Goal: Task Accomplishment & Management: Use online tool/utility

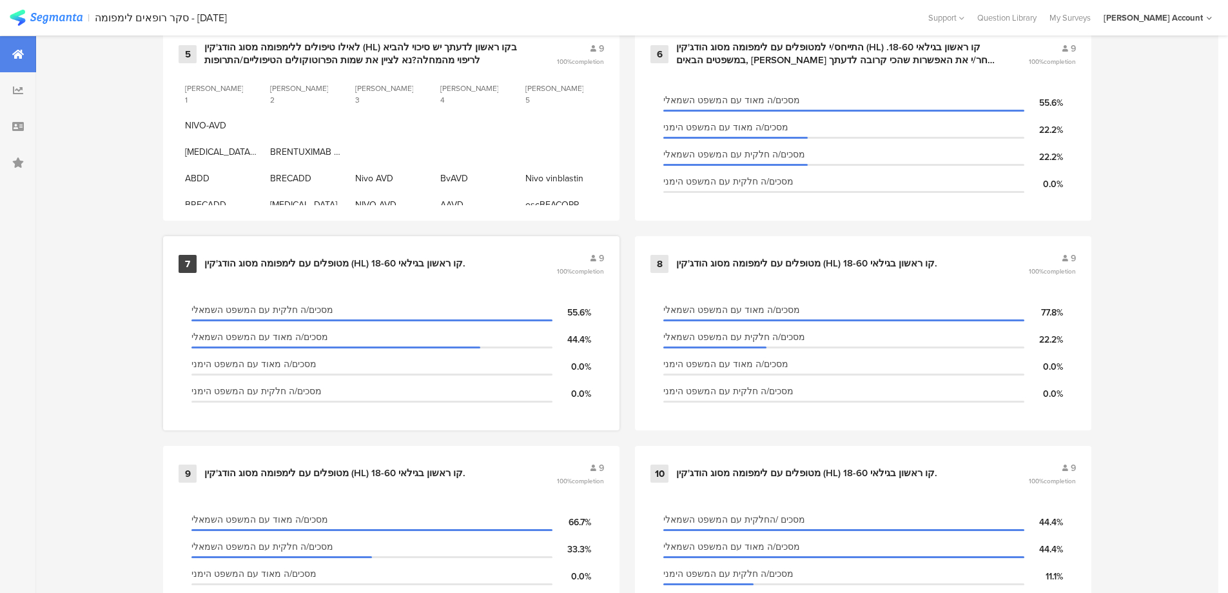
scroll to position [1032, 0]
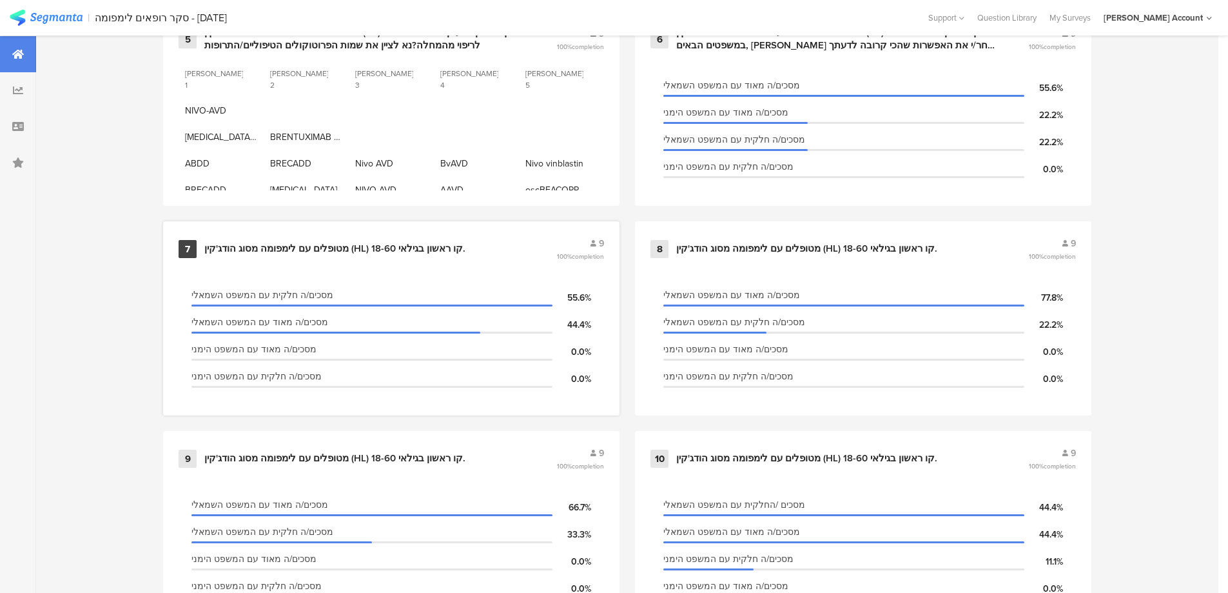
click at [442, 246] on div "מטופלים עם לימפומה מסוג הודג'קין (HL) קו ראשון בגילאי 18-60." at bounding box center [334, 248] width 261 height 13
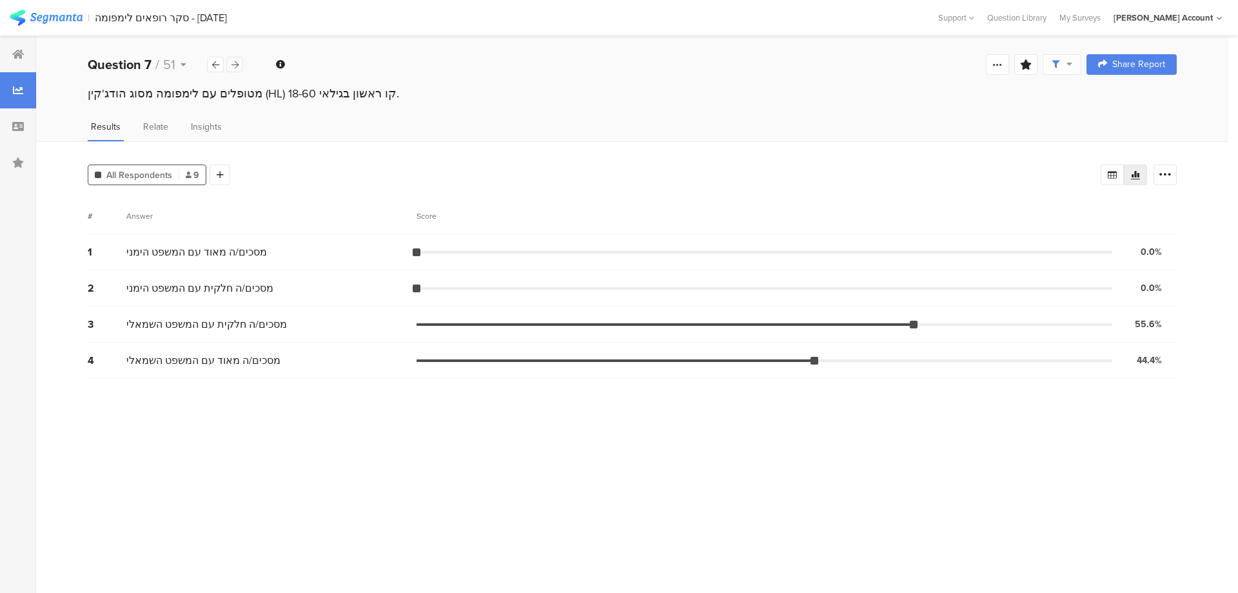
click at [232, 61] on icon at bounding box center [235, 65] width 7 height 8
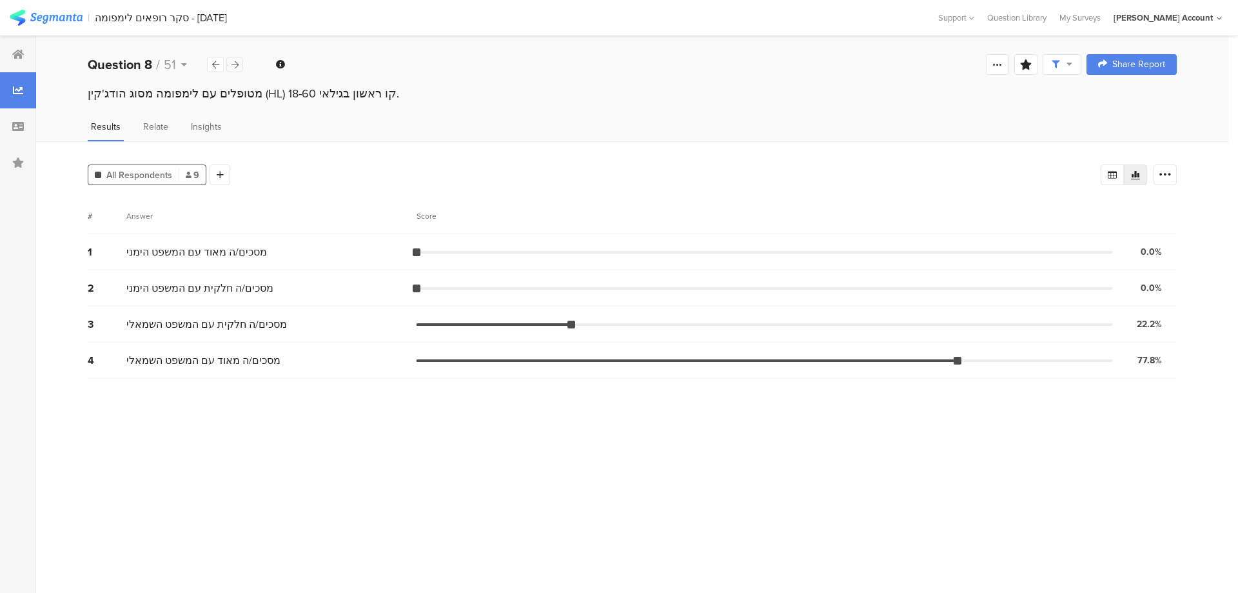
click at [232, 61] on icon at bounding box center [235, 65] width 7 height 8
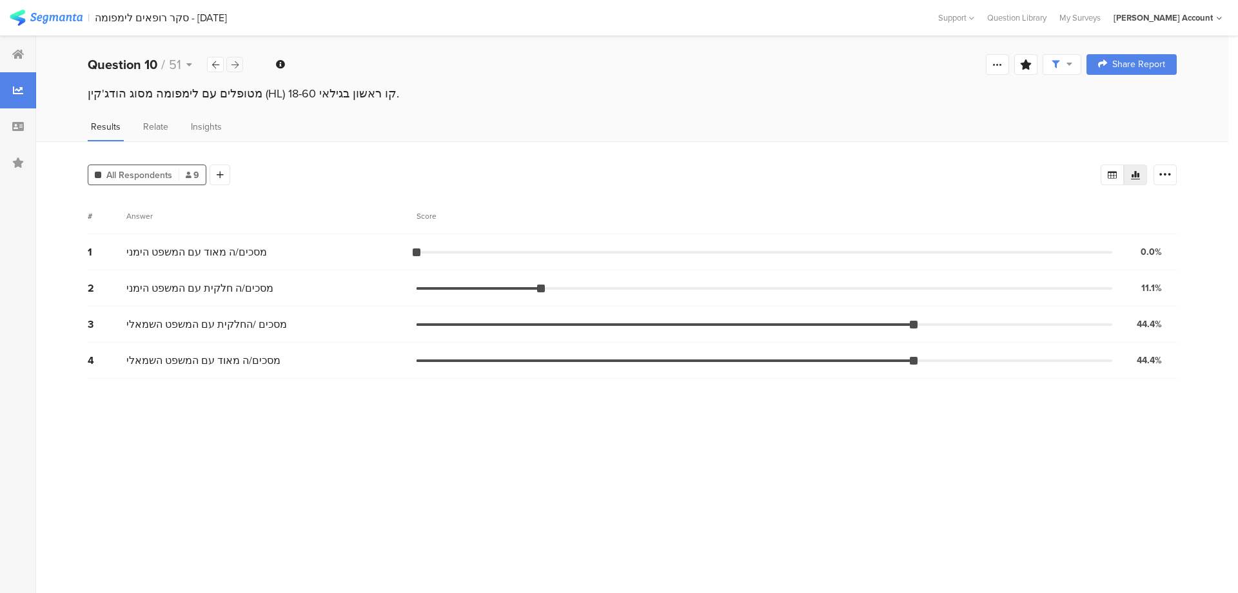
click at [232, 61] on icon at bounding box center [235, 65] width 7 height 8
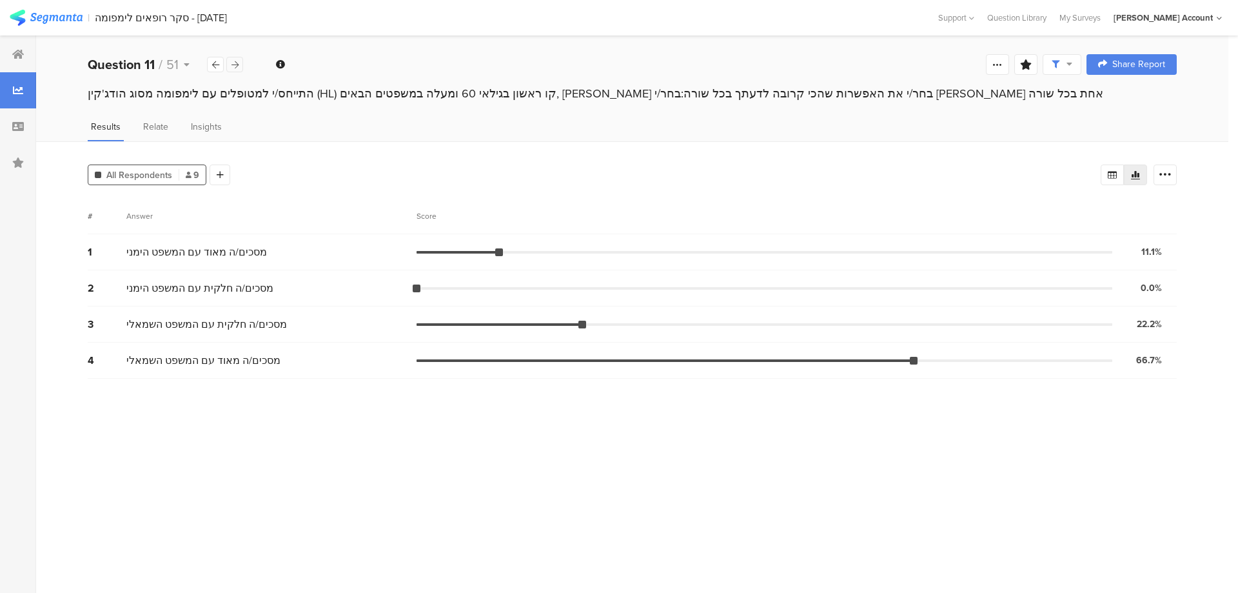
click at [232, 61] on icon at bounding box center [235, 65] width 7 height 8
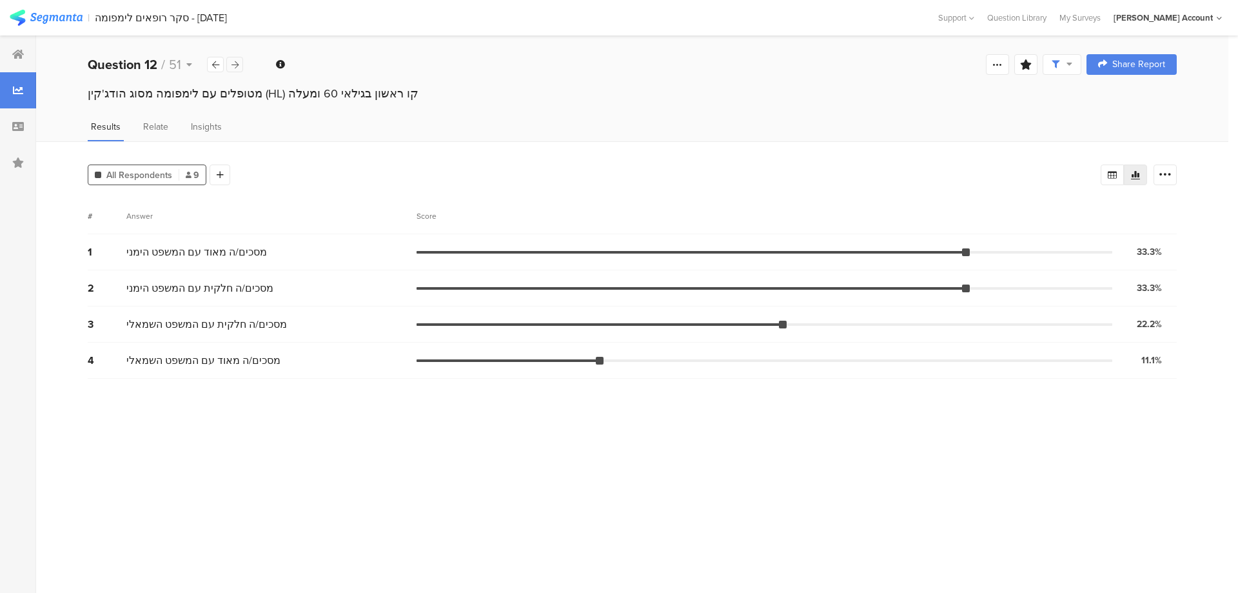
click at [232, 61] on icon at bounding box center [235, 65] width 7 height 8
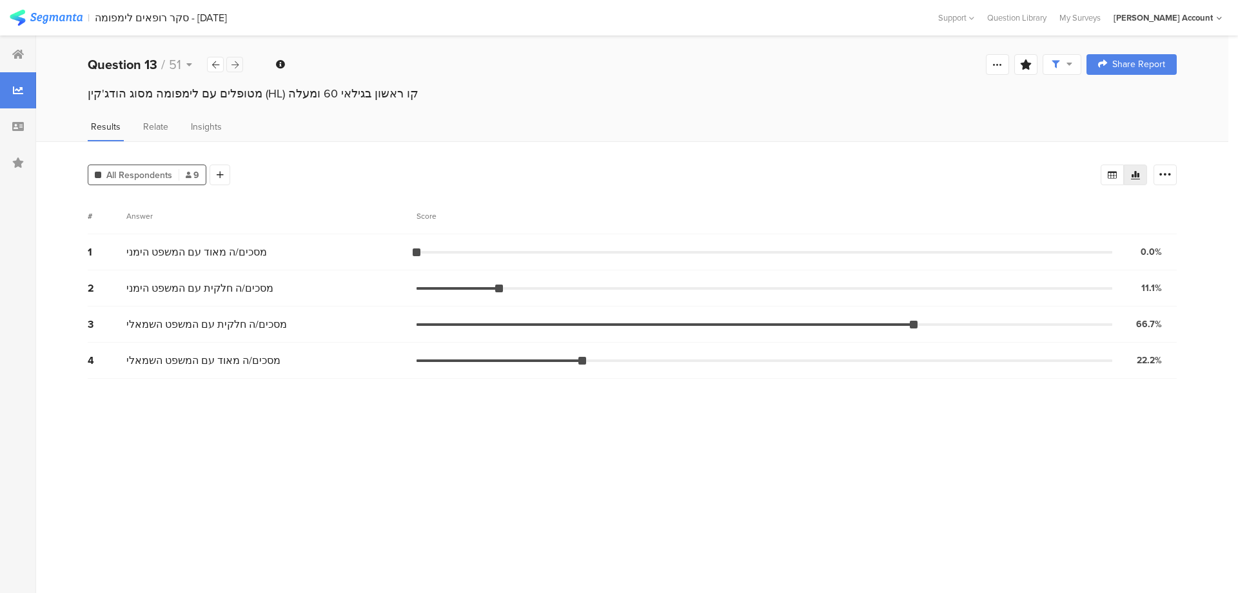
click at [232, 61] on icon at bounding box center [235, 65] width 7 height 8
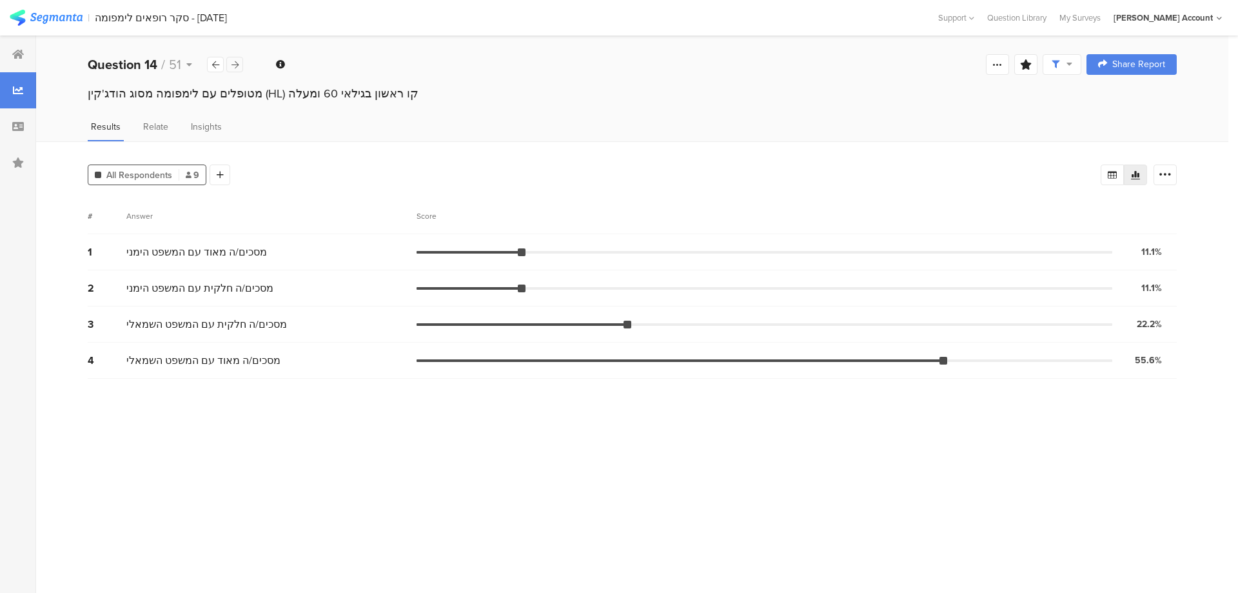
click at [232, 61] on icon at bounding box center [235, 65] width 7 height 8
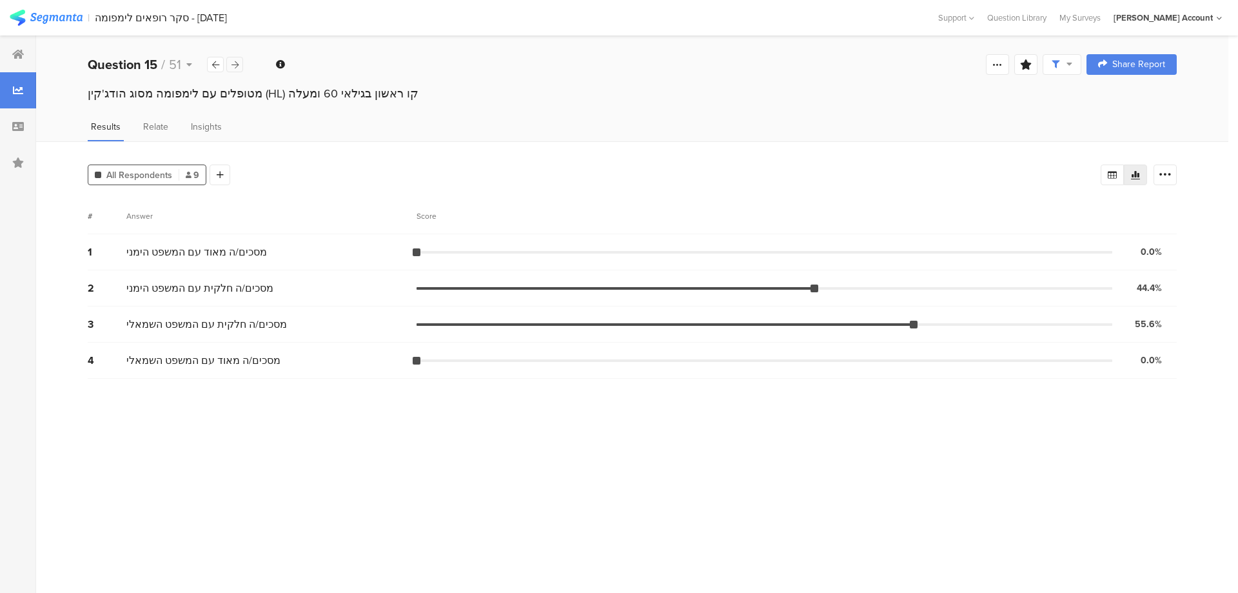
click at [232, 61] on icon at bounding box center [235, 65] width 7 height 8
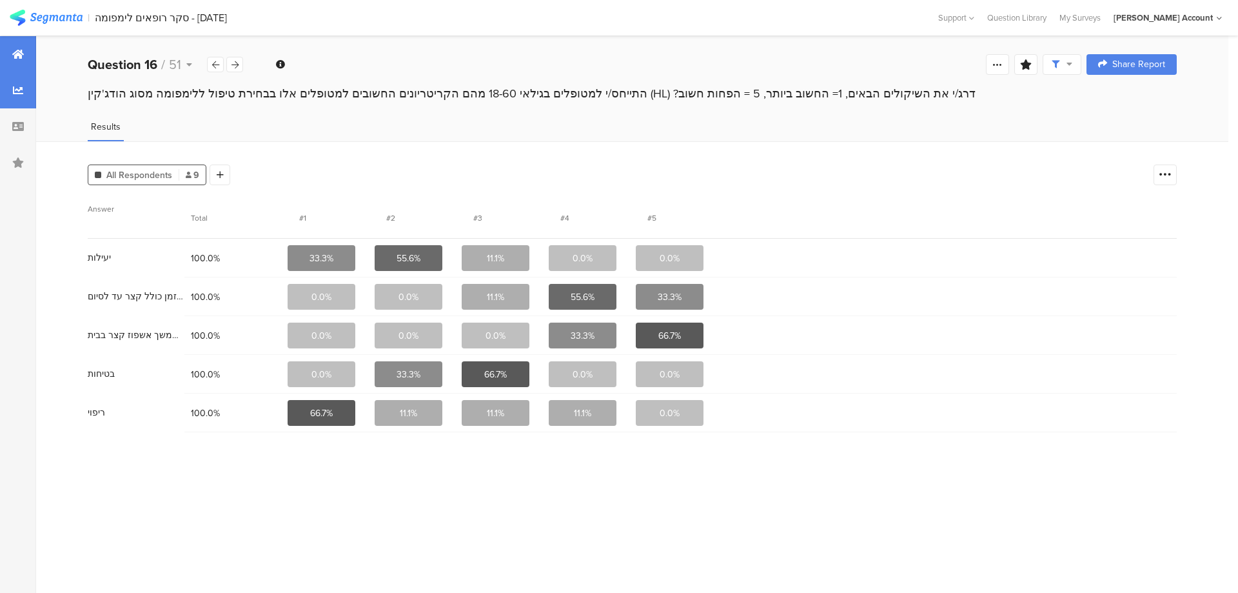
click at [15, 50] on icon at bounding box center [18, 54] width 12 height 10
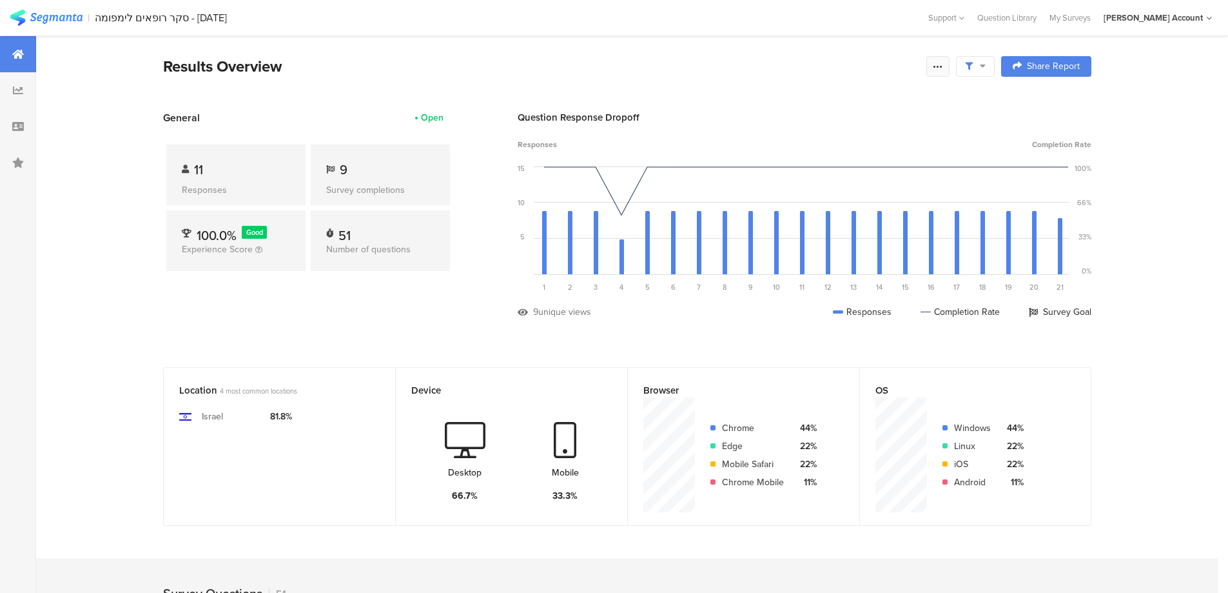
click at [943, 70] on icon at bounding box center [938, 66] width 10 height 10
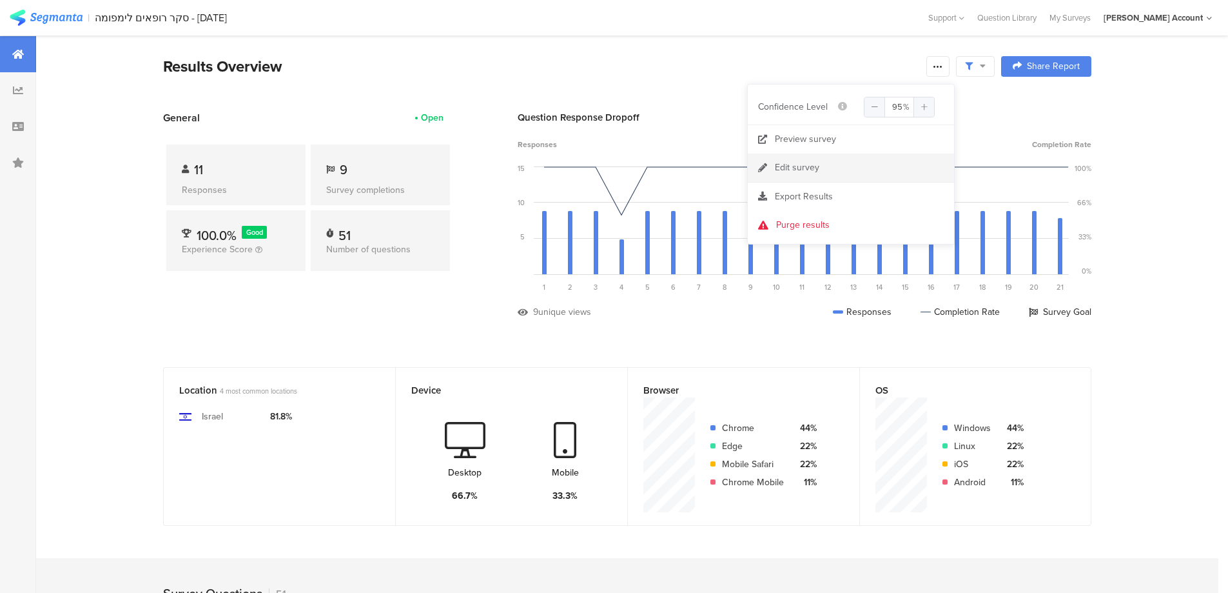
click at [837, 168] on link "Edit survey" at bounding box center [851, 167] width 206 height 28
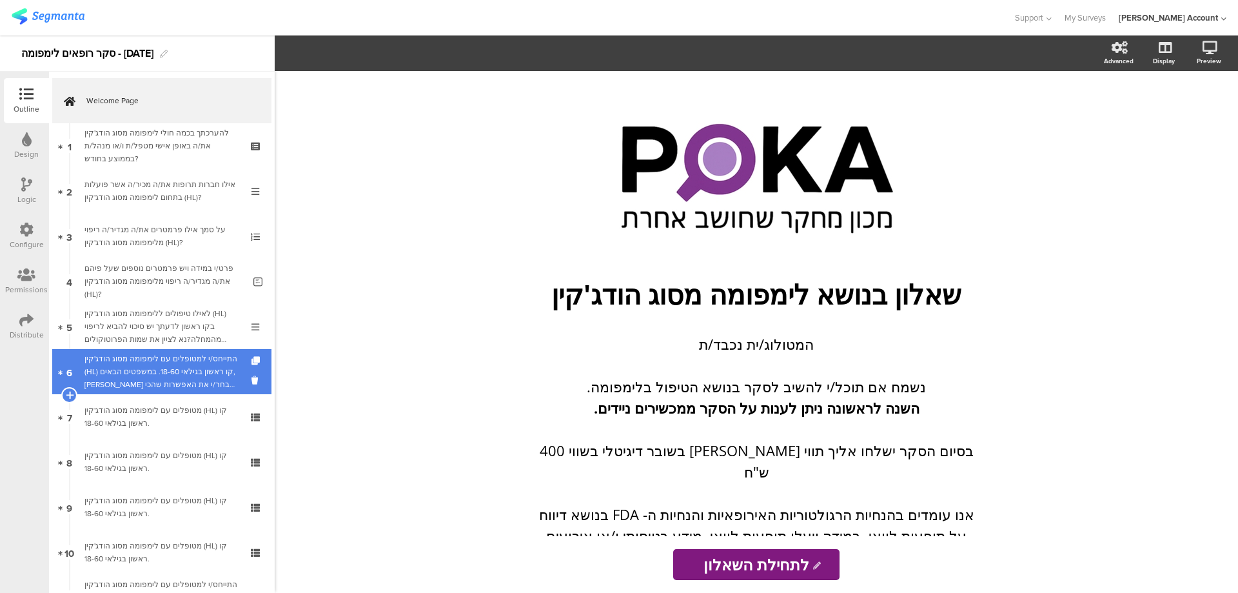
click at [237, 370] on link "6 התייחס/י למטופלים עם לימפומה מסוג הודג'קין (HL) קו ראשון בגילאי 18-60. במשפטי…" at bounding box center [161, 371] width 219 height 45
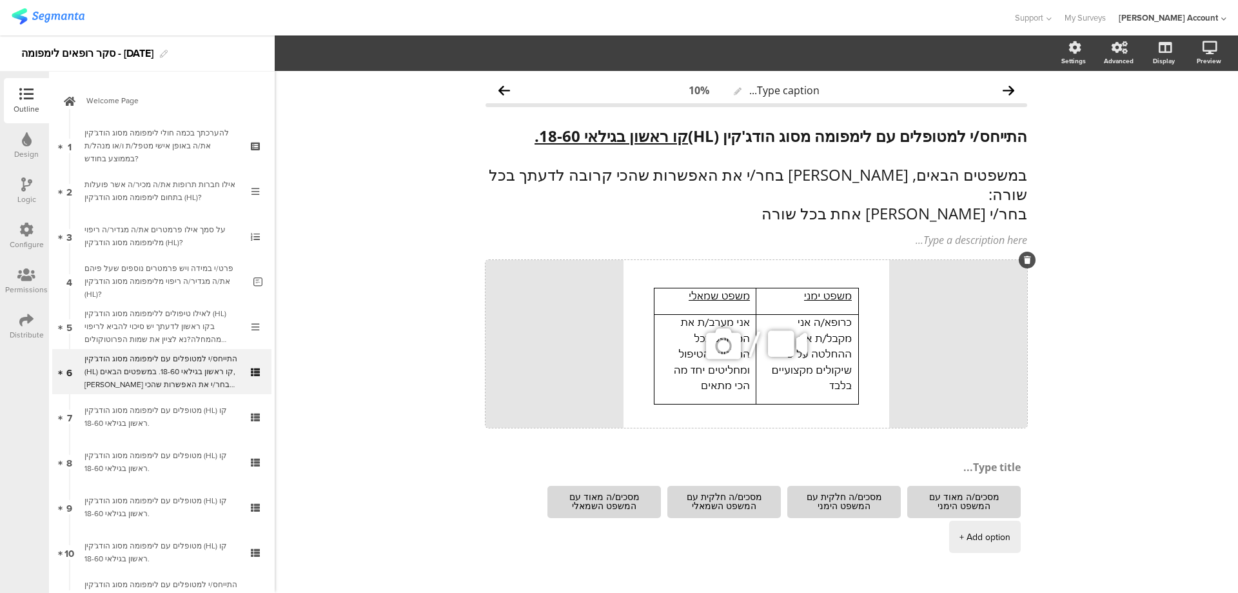
click at [804, 279] on div "/" at bounding box center [757, 344] width 542 height 168
click at [350, 206] on div "Type caption... 10% התייחס/י למטופלים עם לימפומה מסוג הודג'קין (HL) קו ראשון בג…" at bounding box center [756, 368] width 963 height 595
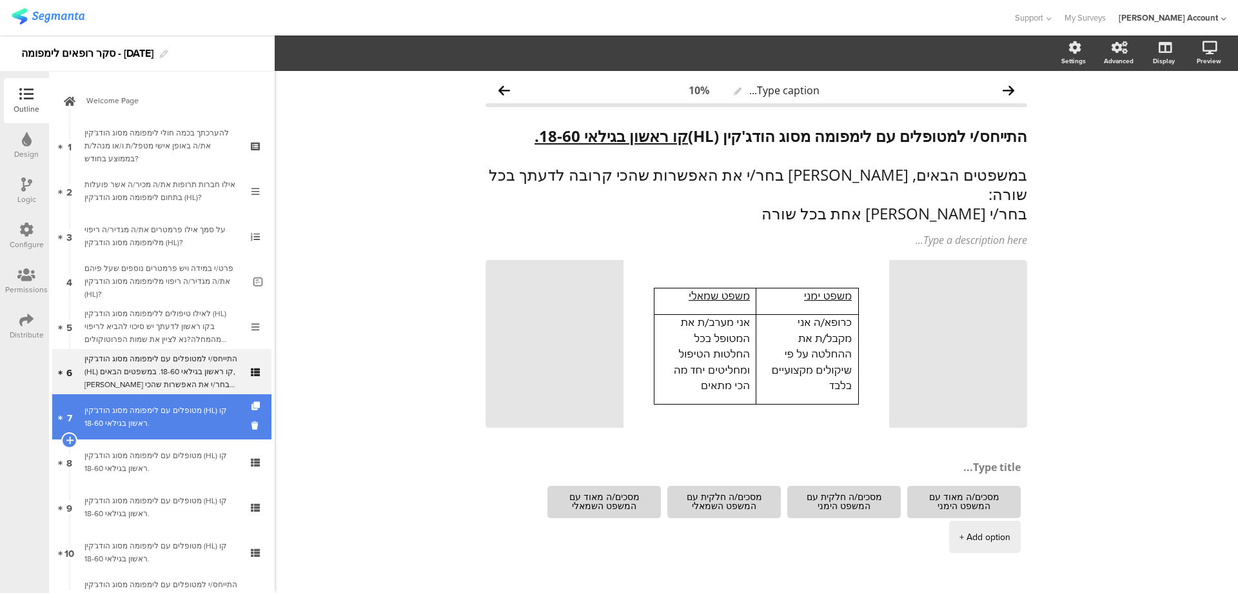
click at [194, 417] on div "מטופלים עם לימפומה מסוג הודג'קין (HL) קו ראשון בגילאי 18-60." at bounding box center [161, 417] width 154 height 26
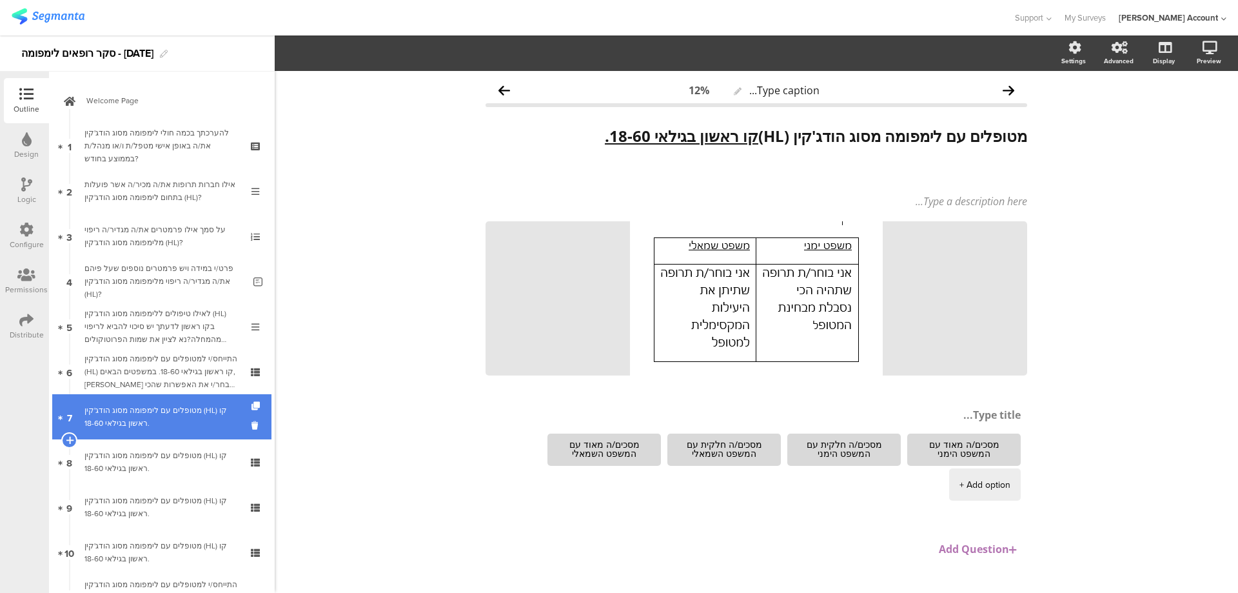
scroll to position [86, 0]
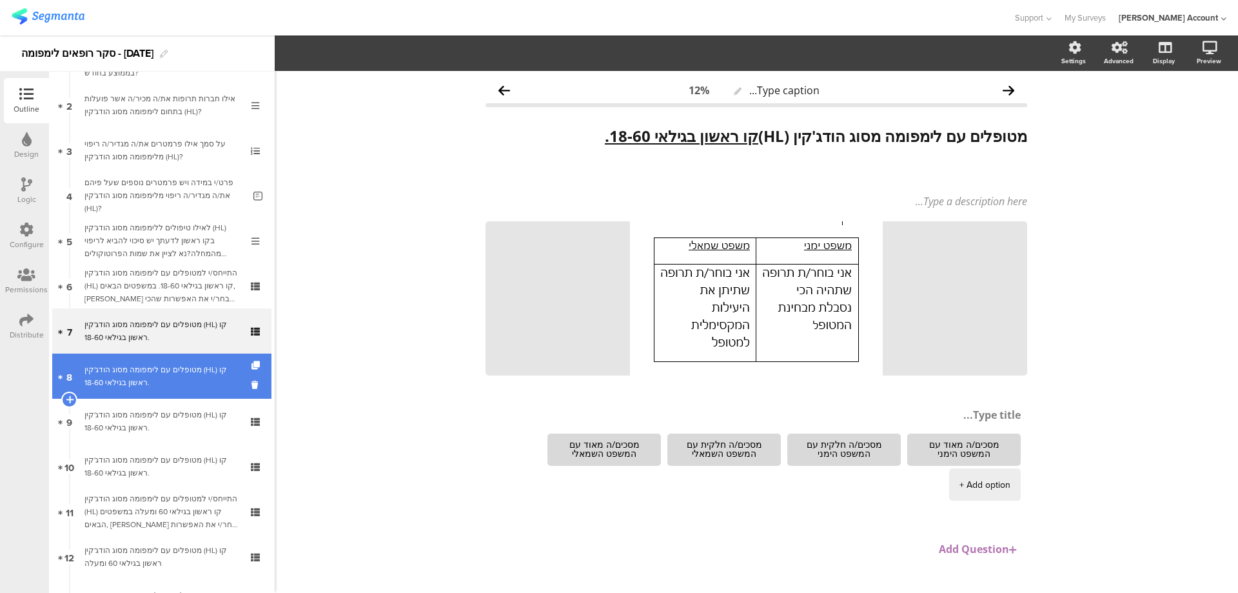
click at [206, 366] on div "מטופלים עם לימפומה מסוג הודג'קין (HL) קו ראשון בגילאי 18-60." at bounding box center [161, 376] width 154 height 26
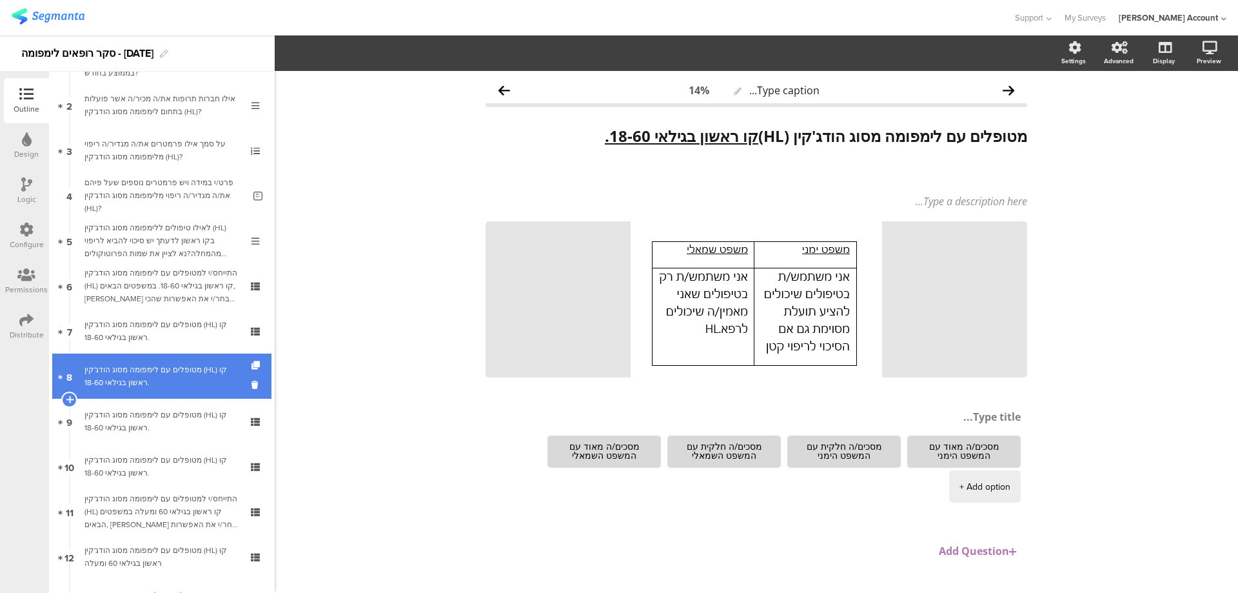
scroll to position [172, 0]
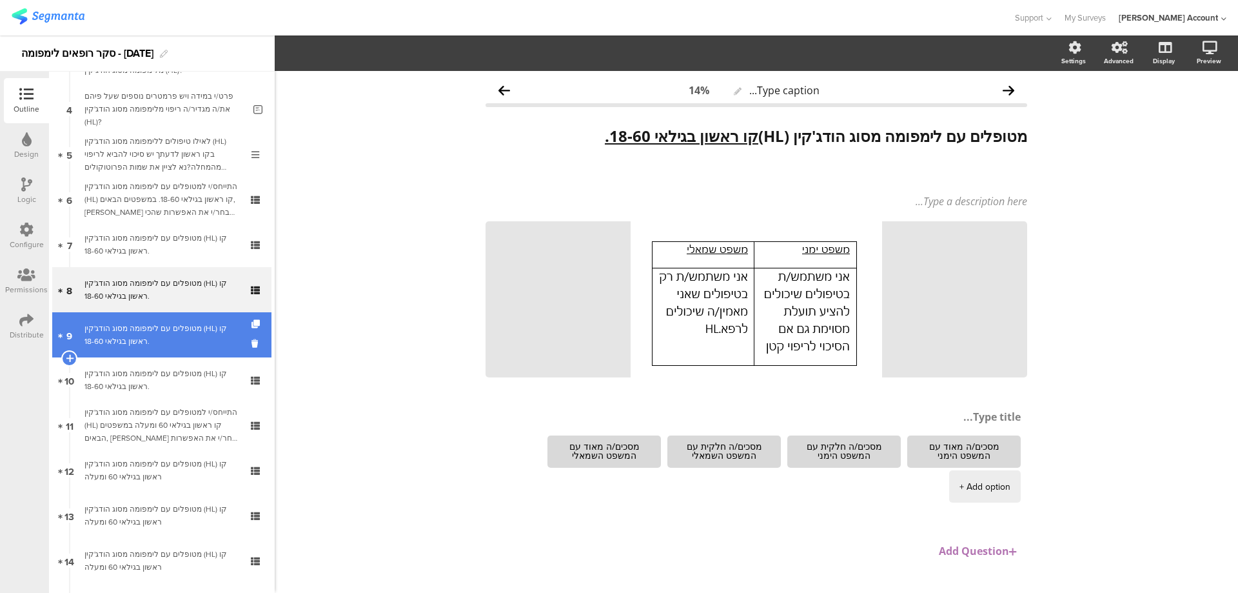
click at [206, 336] on div "מטופלים עם לימפומה מסוג הודג'קין (HL) קו ראשון בגילאי 18-60." at bounding box center [161, 335] width 154 height 26
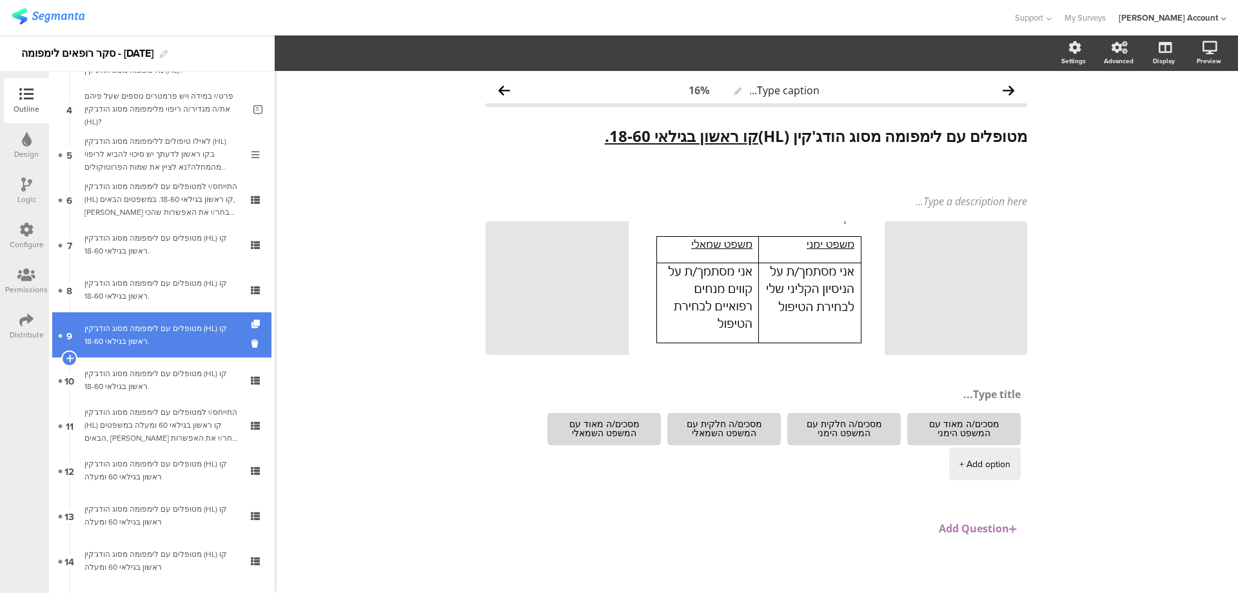
scroll to position [258, 0]
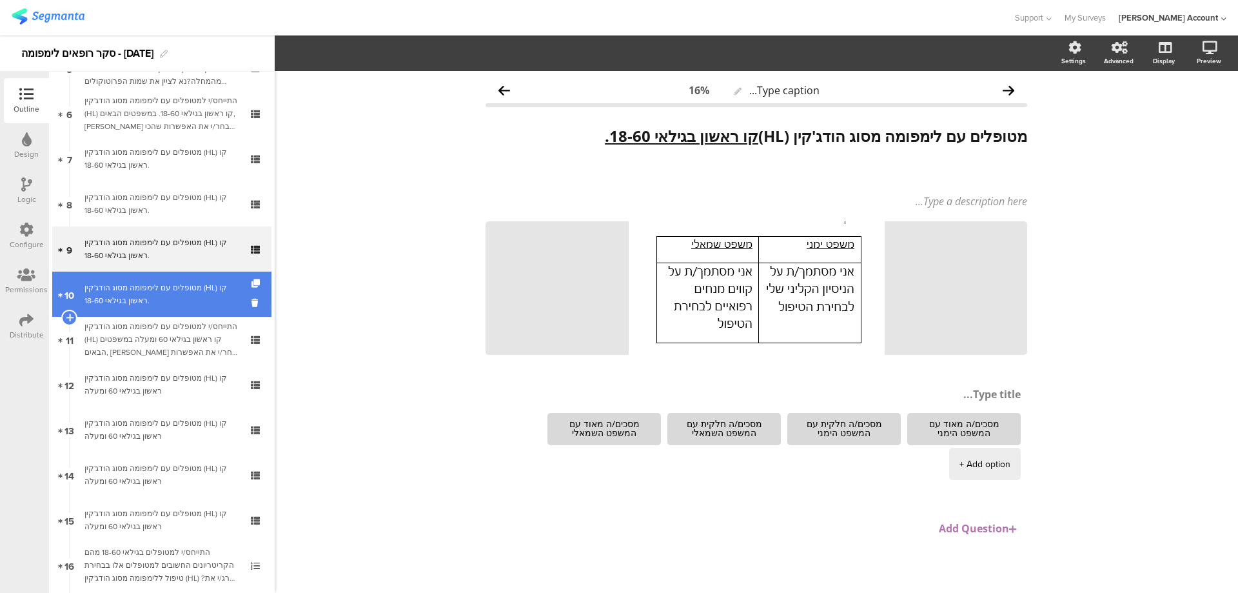
click at [208, 301] on div "מטופלים עם לימפומה מסוג הודג'קין (HL) קו ראשון בגילאי 18-60." at bounding box center [161, 294] width 154 height 26
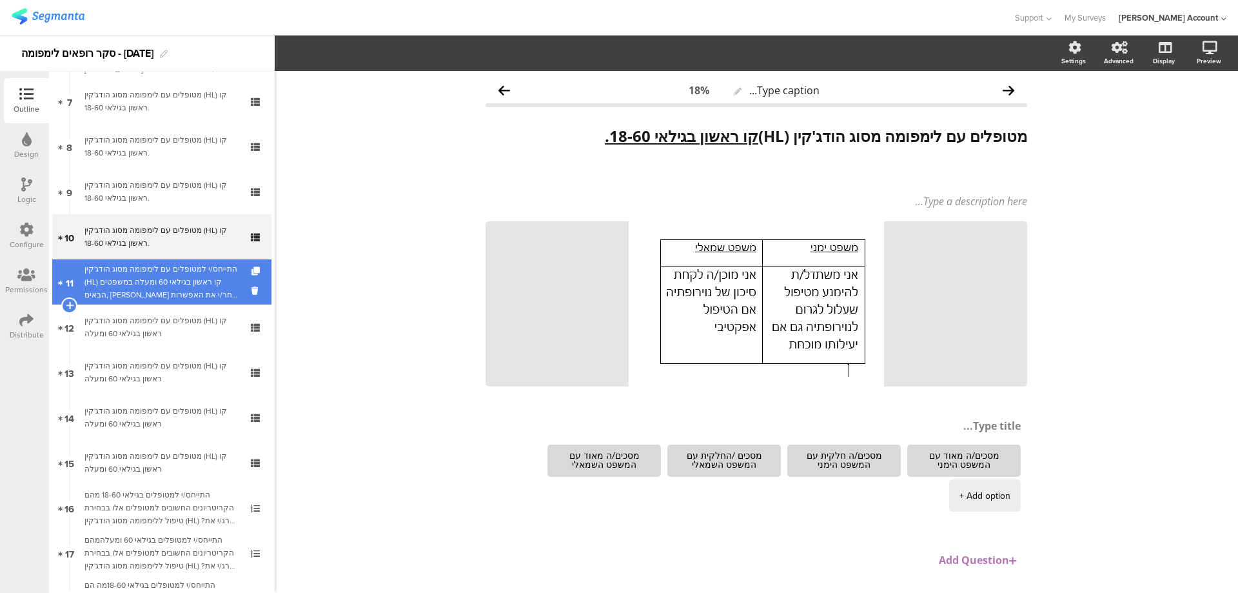
scroll to position [344, 0]
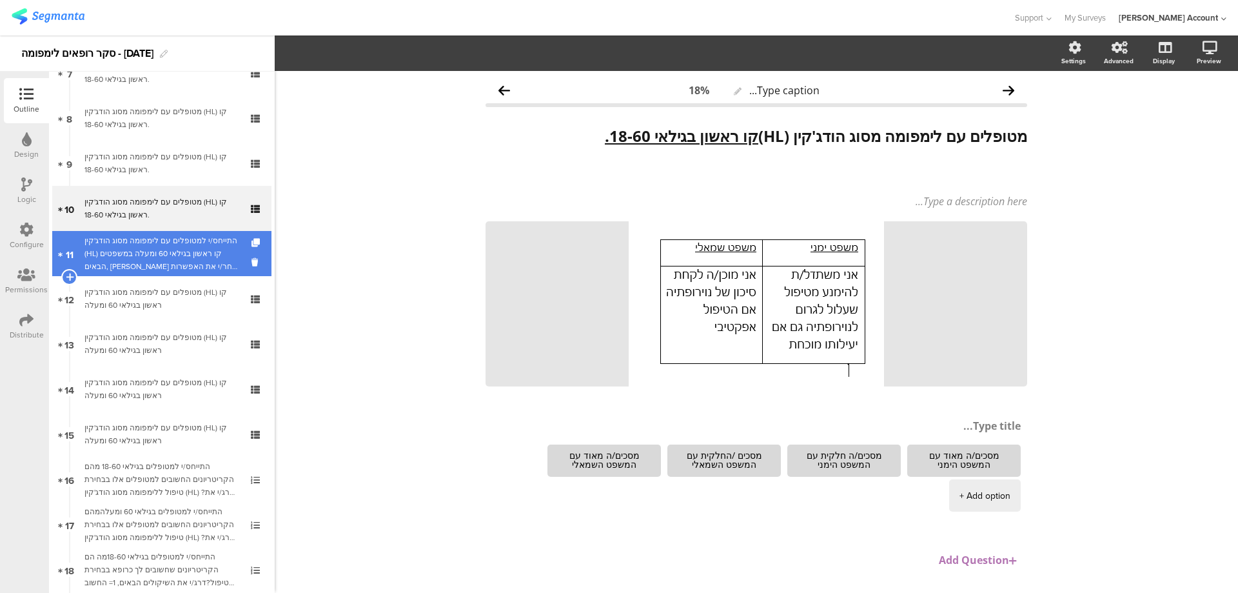
click at [217, 260] on div "התייחס/י למטופלים עם לימפומה מסוג הודג'קין (HL) קו ראשון בגילאי 60 ומעלה במשפטי…" at bounding box center [161, 253] width 154 height 39
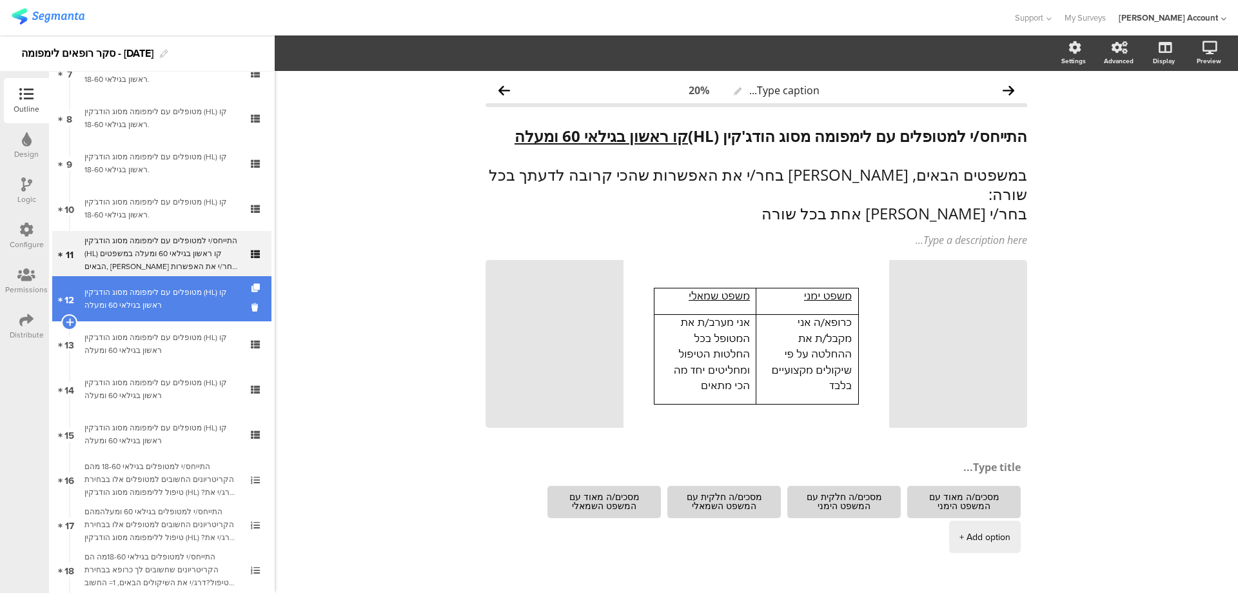
click at [211, 297] on div "מטופלים עם לימפומה מסוג הודג'קין (HL) קו ראשון בגילאי 60 ומעלה" at bounding box center [161, 299] width 154 height 26
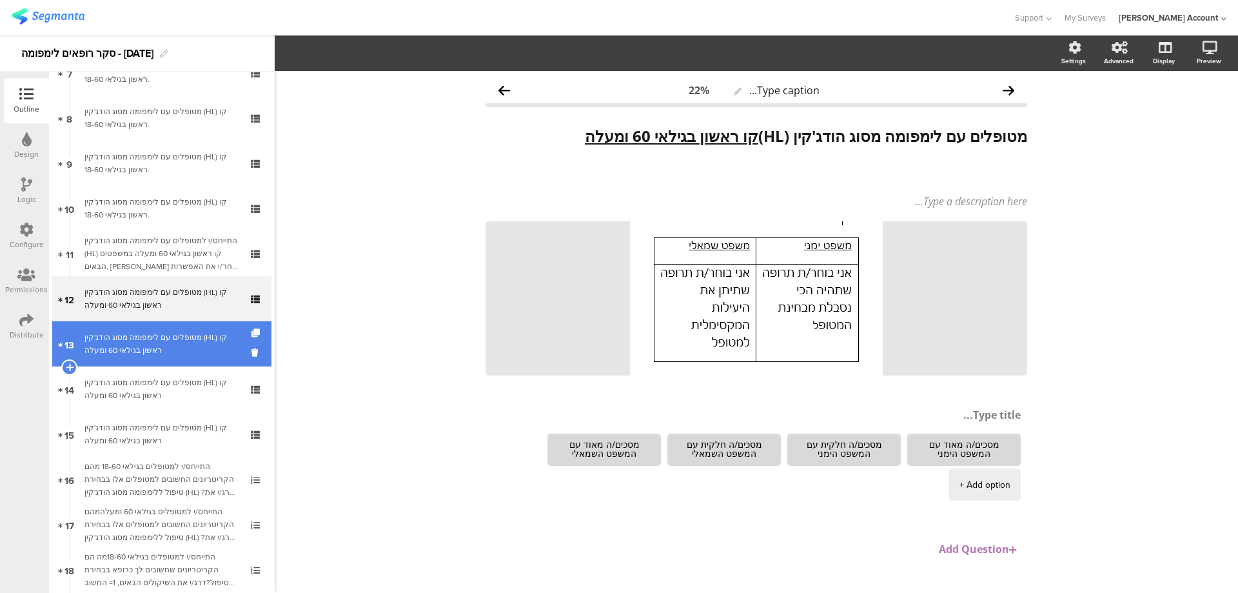
click at [208, 334] on div "מטופלים עם לימפומה מסוג הודג'קין (HL) קו ראשון בגילאי 60 ומעלה" at bounding box center [161, 344] width 154 height 26
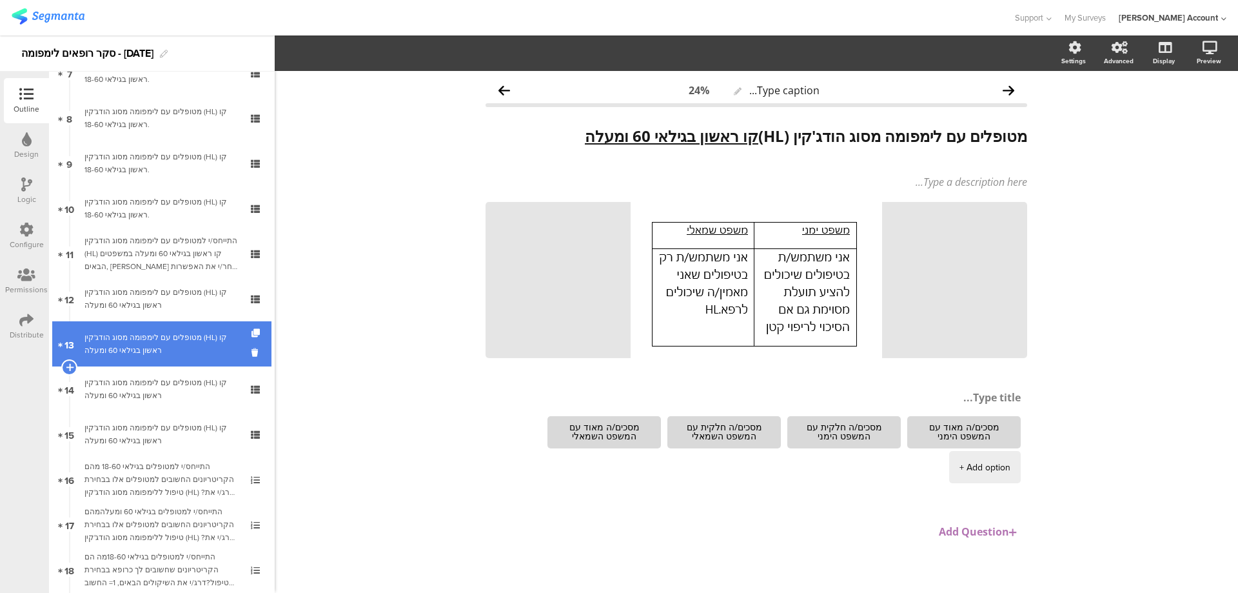
scroll to position [430, 0]
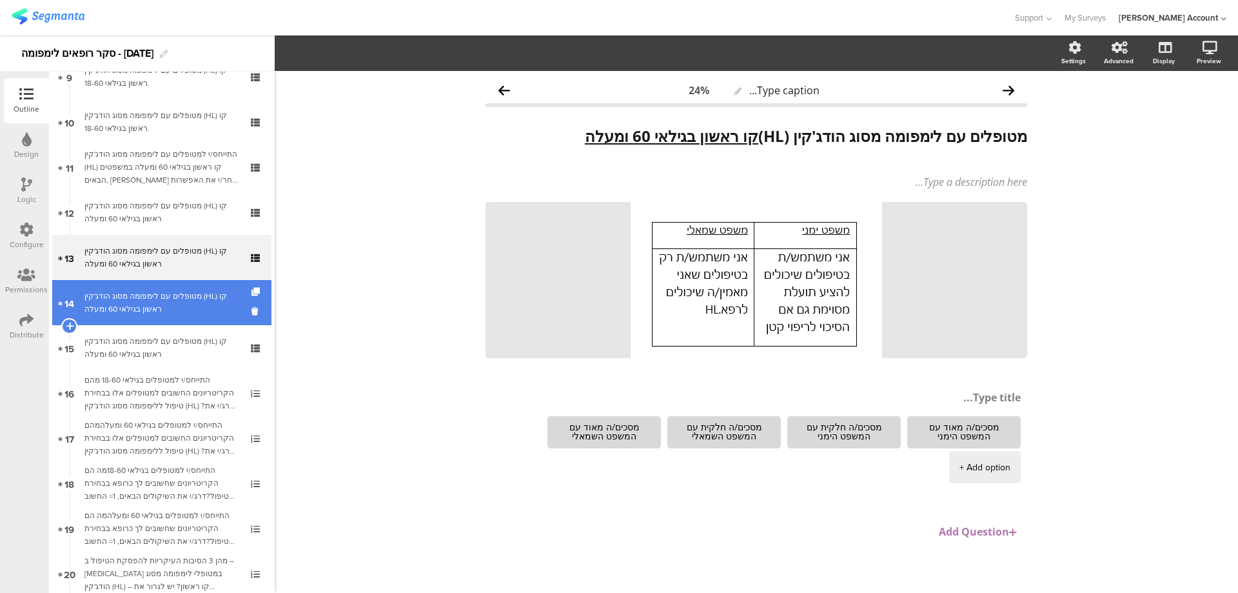
click at [212, 294] on div "מטופלים עם לימפומה מסוג הודג'קין (HL) קו ראשון בגילאי 60 ומעלה" at bounding box center [161, 303] width 154 height 26
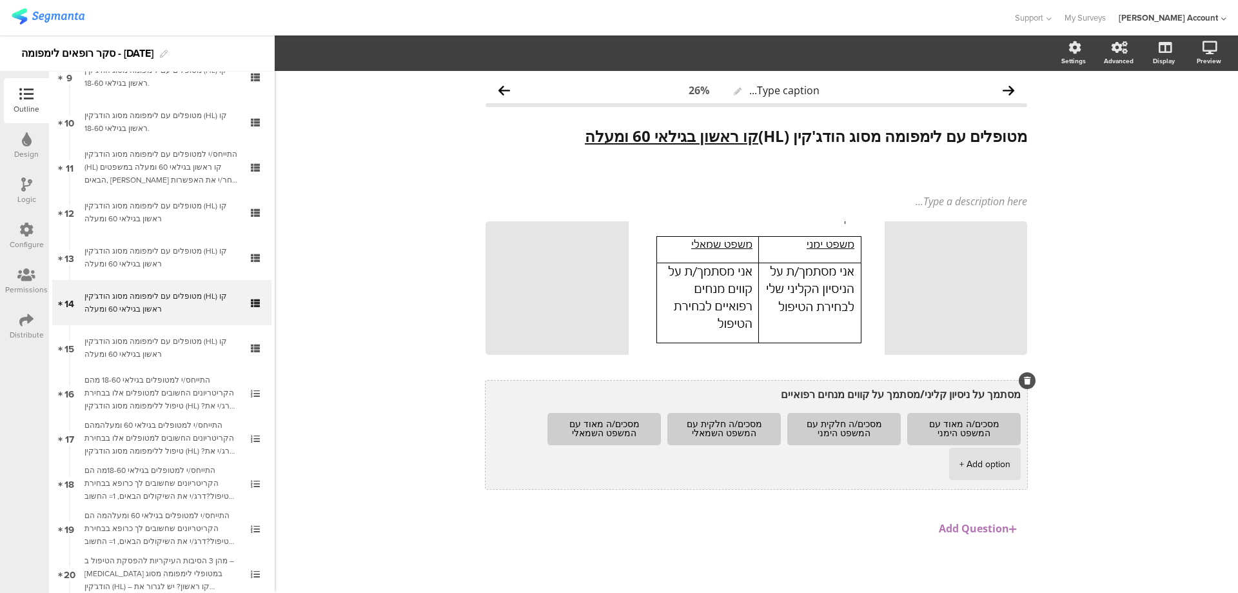
click at [829, 393] on textarea "מסתמך על ניסיון קליני/מסתמך על קווים מנחים רפואיים" at bounding box center [756, 394] width 529 height 14
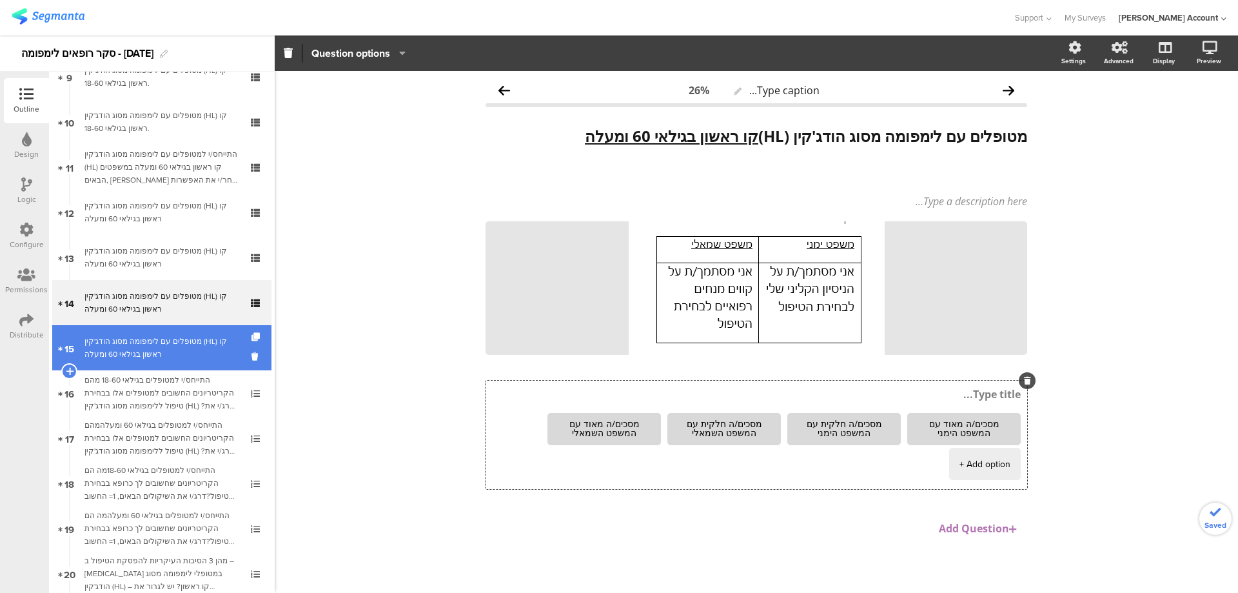
click at [175, 348] on div "מטופלים עם לימפומה מסוג הודג'קין (HL) קו ראשון בגילאי 60 ומעלה" at bounding box center [161, 348] width 154 height 26
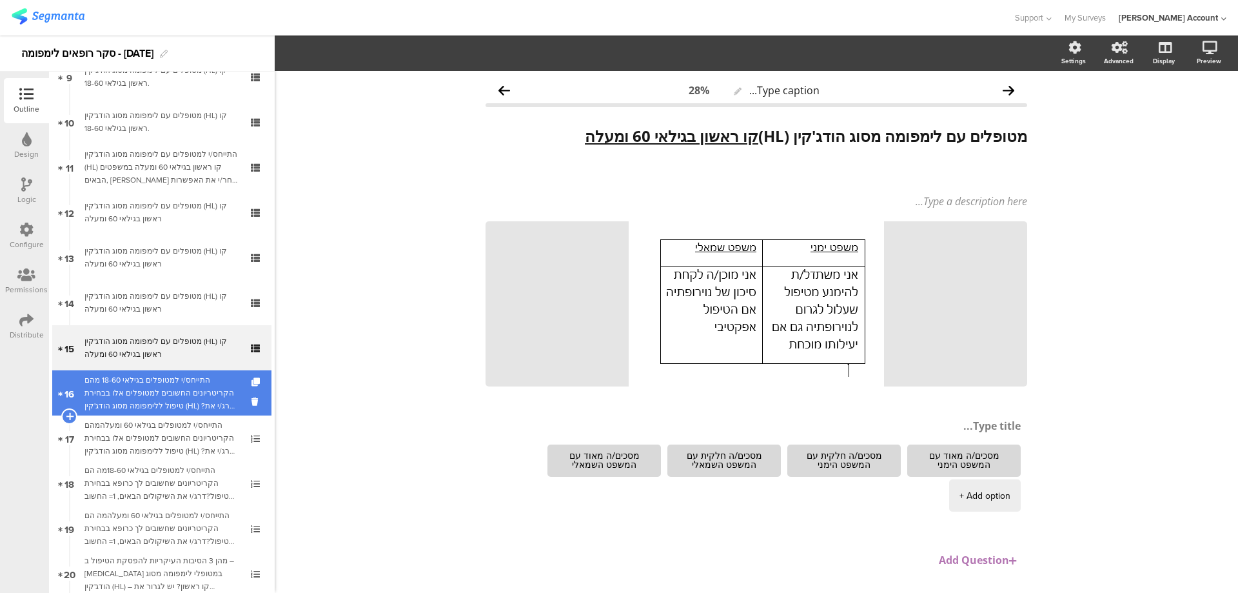
click at [190, 393] on div "התייחס/י למטופלים בגילאי 18-60 מהם הקריטריונים החשובים למטופלים אלו בבחירת טיפו…" at bounding box center [161, 392] width 154 height 39
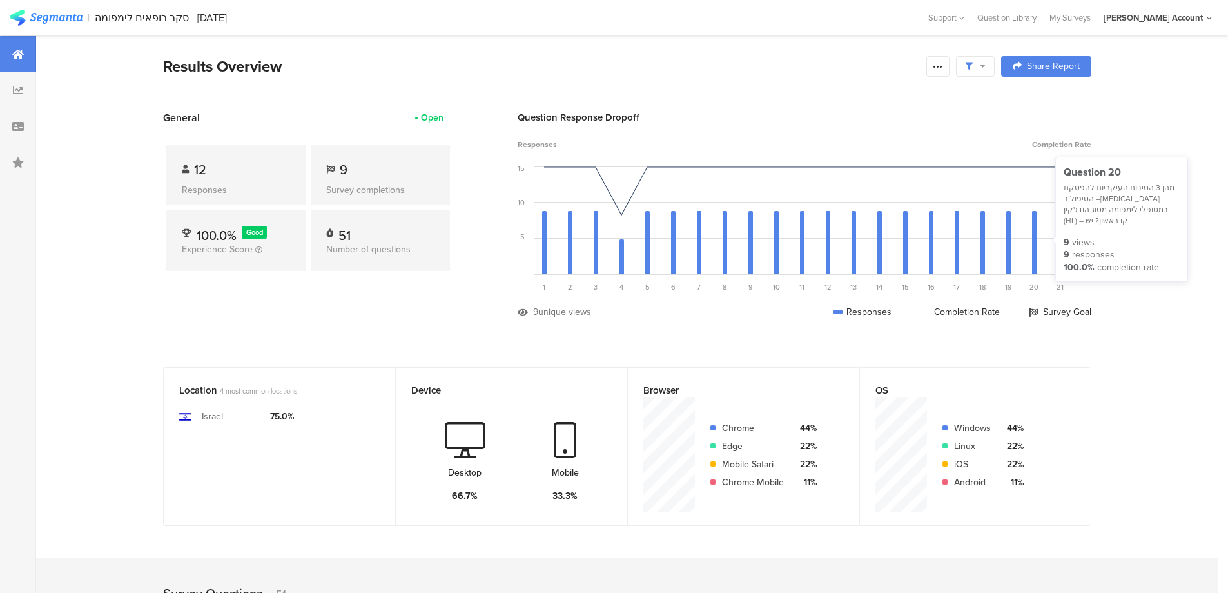
scroll to position [130, 0]
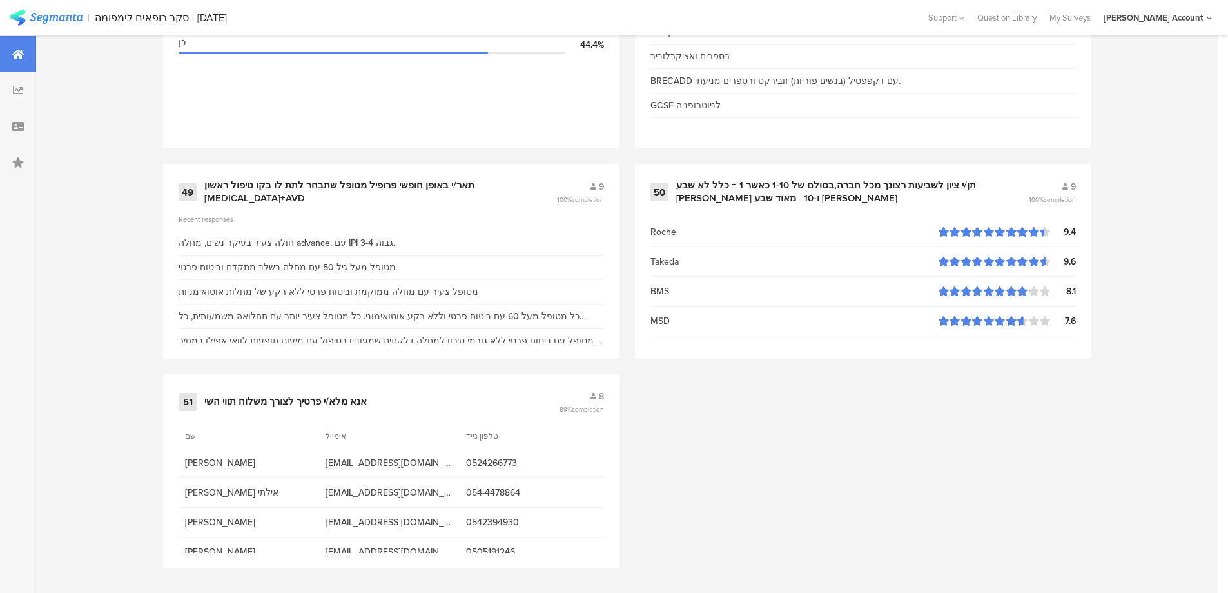
scroll to position [5505, 0]
